Goal: Find specific page/section: Find specific page/section

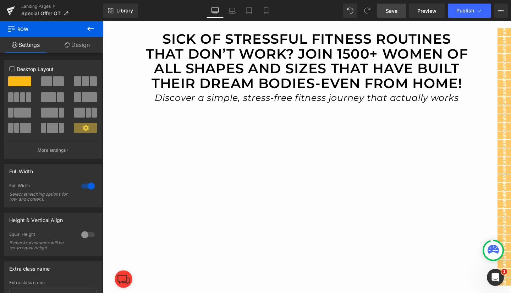
click at [389, 9] on span "Save" at bounding box center [392, 10] width 12 height 7
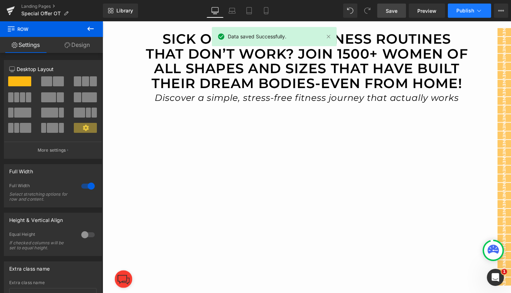
click at [479, 9] on icon at bounding box center [479, 10] width 7 height 7
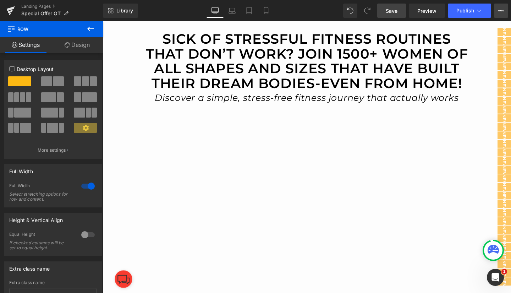
click at [501, 11] on icon at bounding box center [501, 11] width 6 height 6
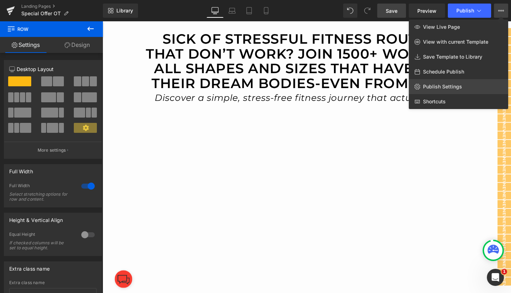
click at [443, 84] on span "Publish Settings" at bounding box center [442, 86] width 39 height 6
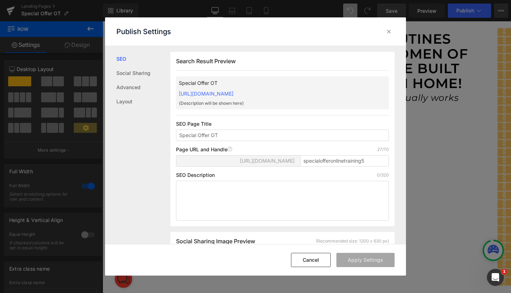
scroll to position [0, 0]
click at [0, 0] on icon at bounding box center [0, 0] width 0 height 0
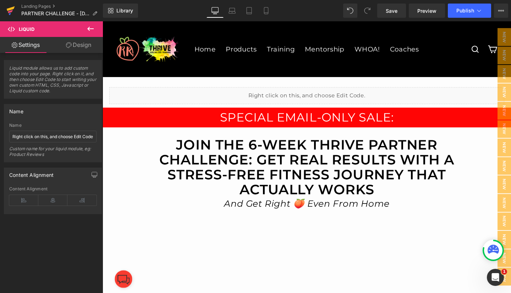
click at [11, 9] on icon at bounding box center [11, 8] width 8 height 5
